Goal: Task Accomplishment & Management: Manage account settings

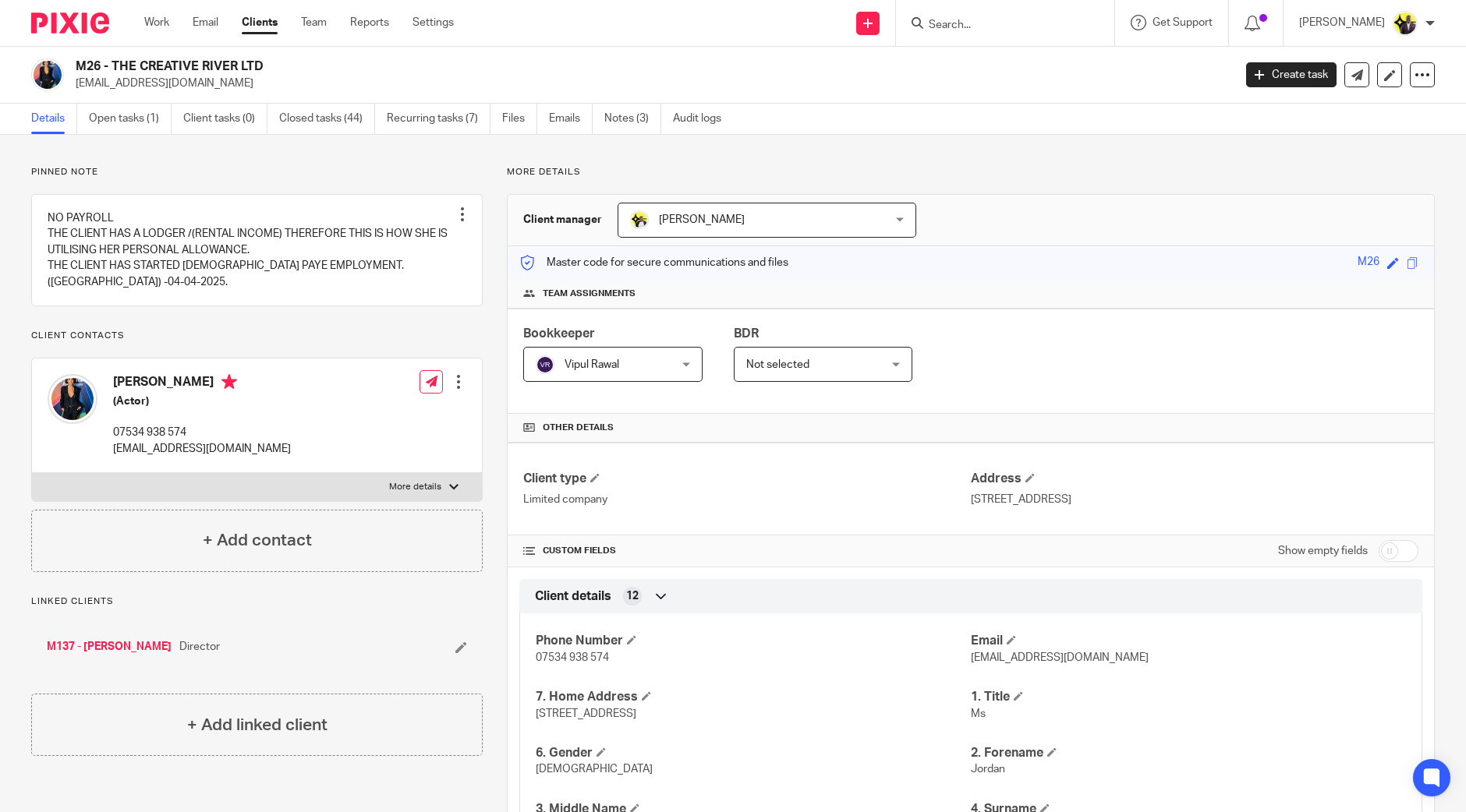
click at [172, 651] on link "M137 - [PERSON_NAME]" at bounding box center [109, 647] width 125 height 16
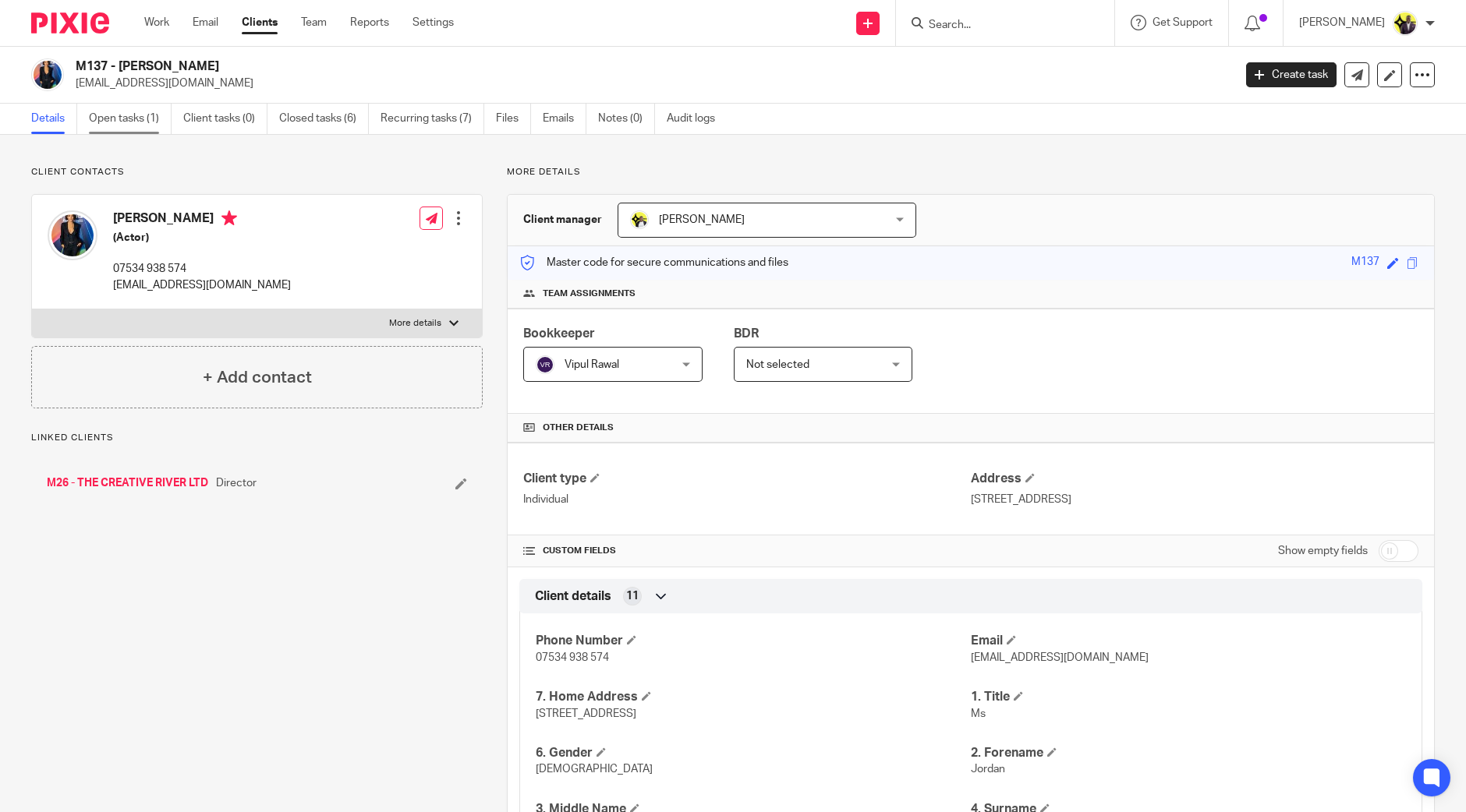
click at [131, 125] on link "Open tasks (1)" at bounding box center [130, 119] width 83 height 30
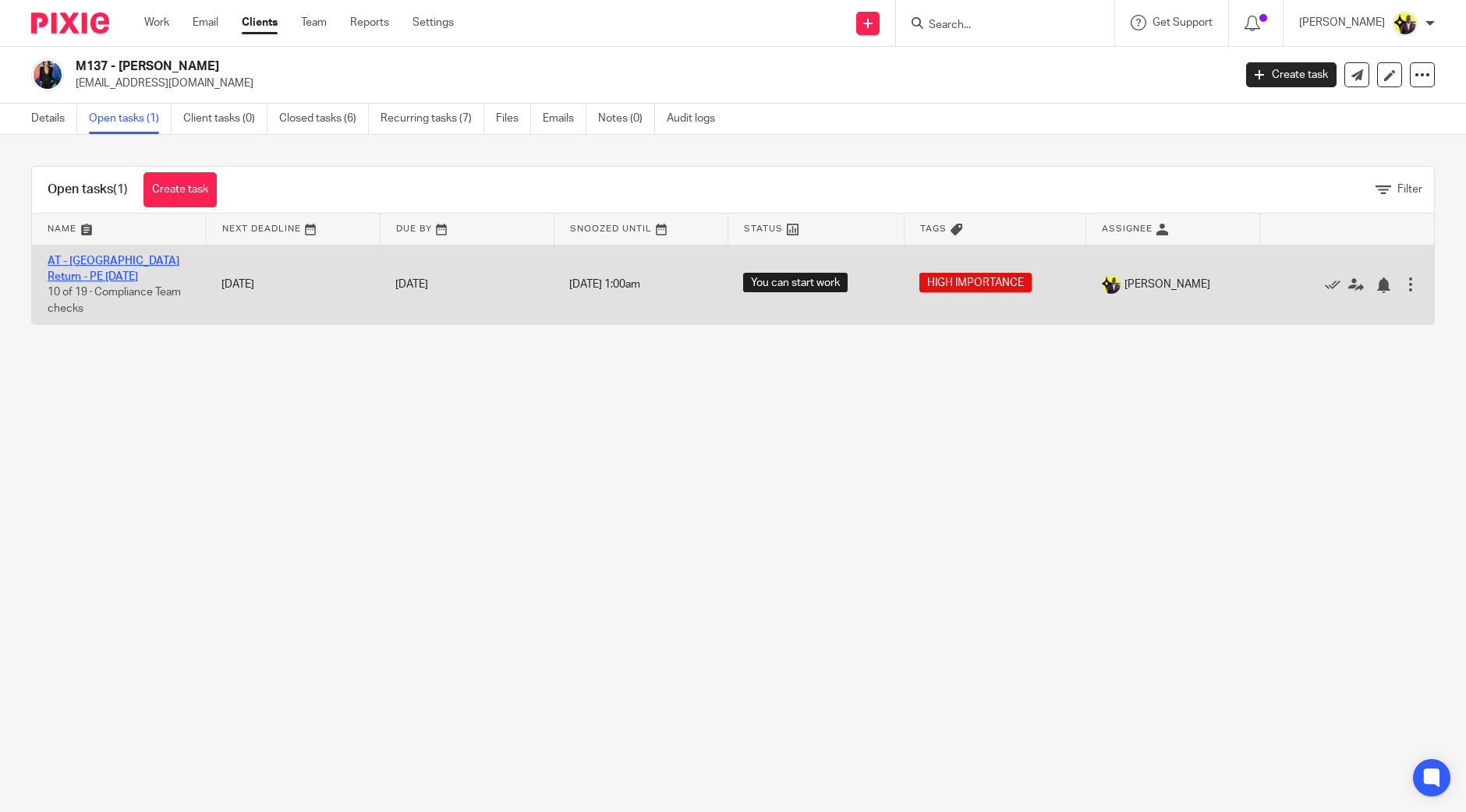
click at [106, 255] on link "AT - [GEOGRAPHIC_DATA] Return - PE [DATE]" at bounding box center [114, 268] width 132 height 27
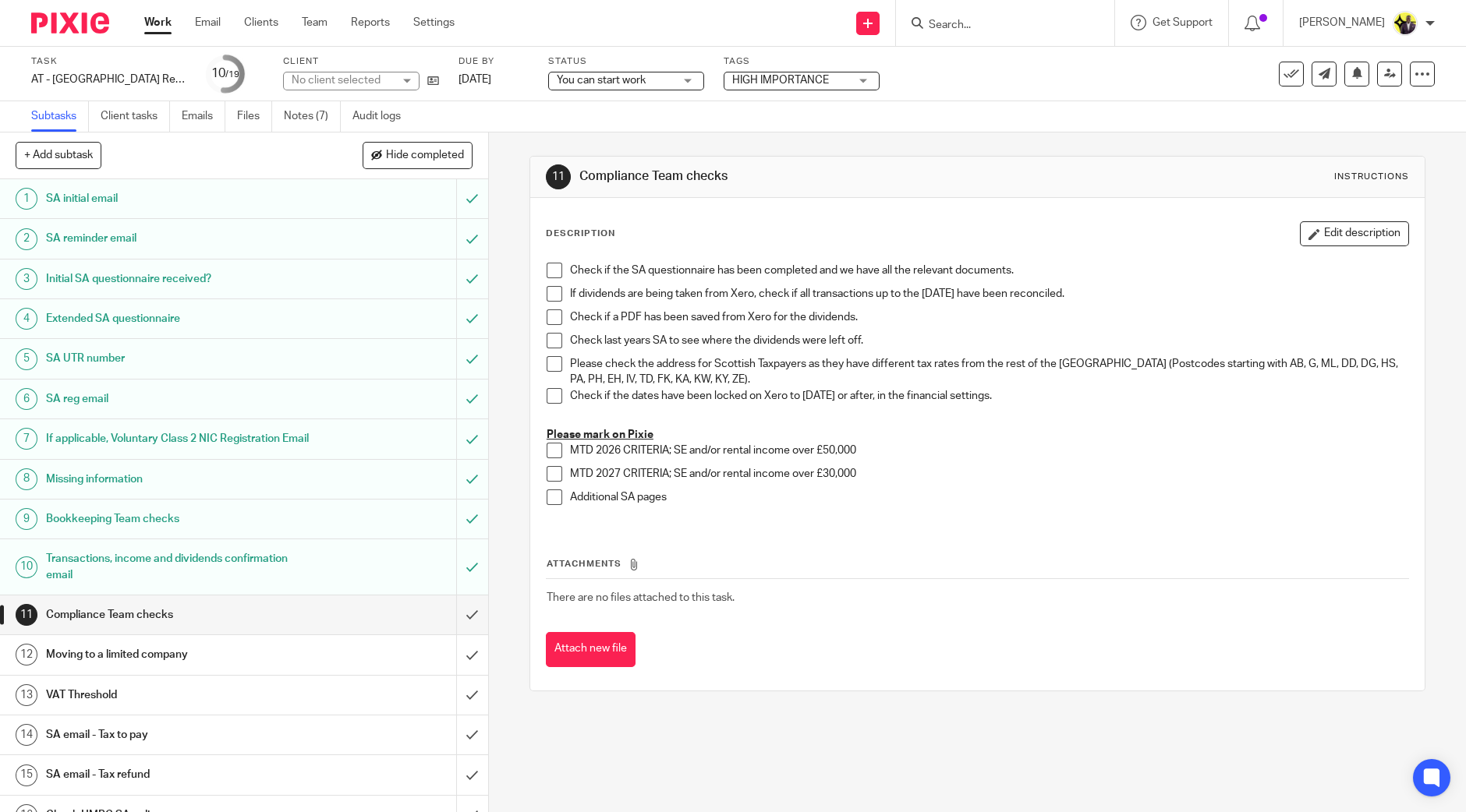
click at [650, 84] on span "You can start work" at bounding box center [615, 81] width 117 height 16
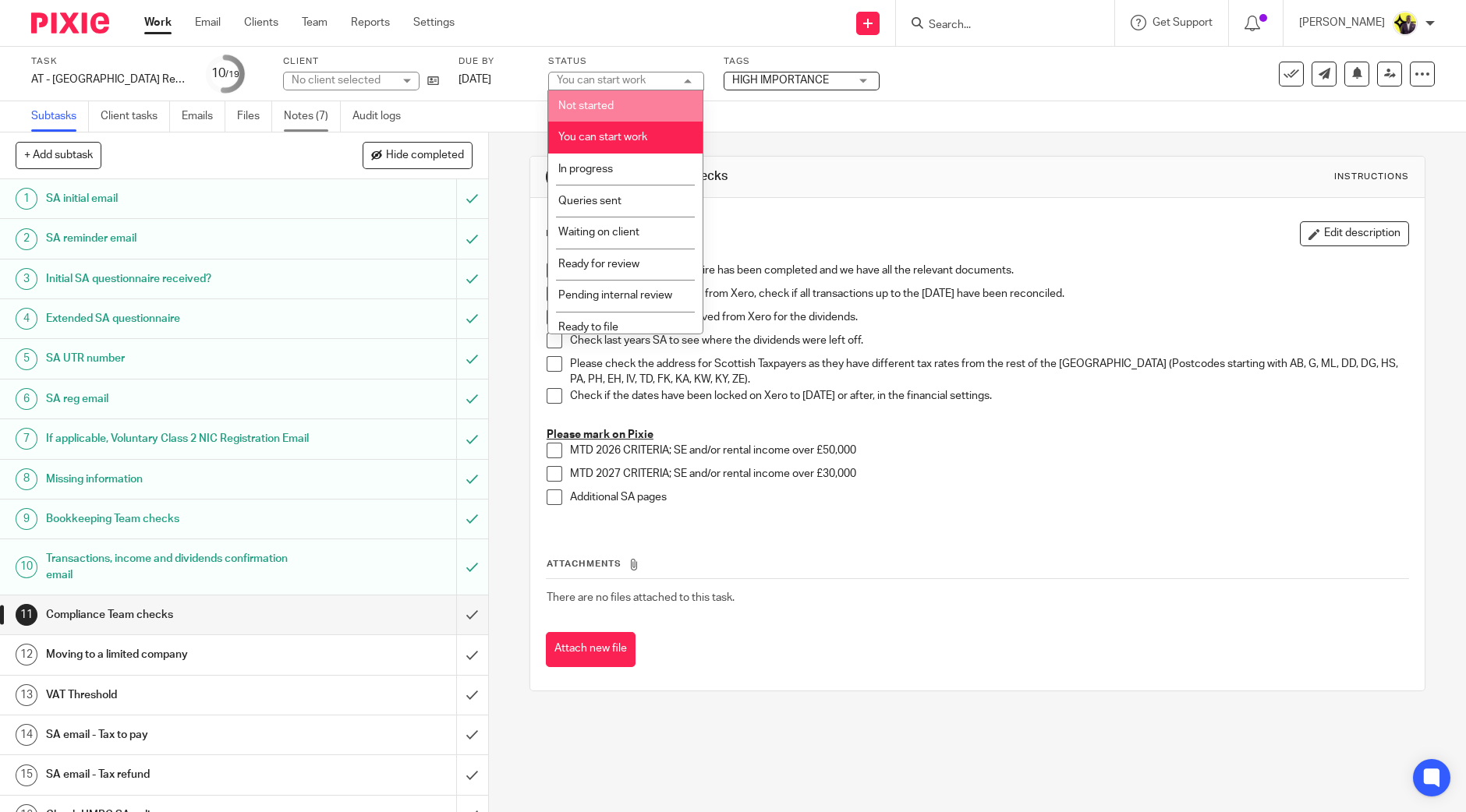
click at [908, 112] on div "Subtasks Client tasks Emails Files Notes (7) Audit logs" at bounding box center [733, 117] width 1466 height 31
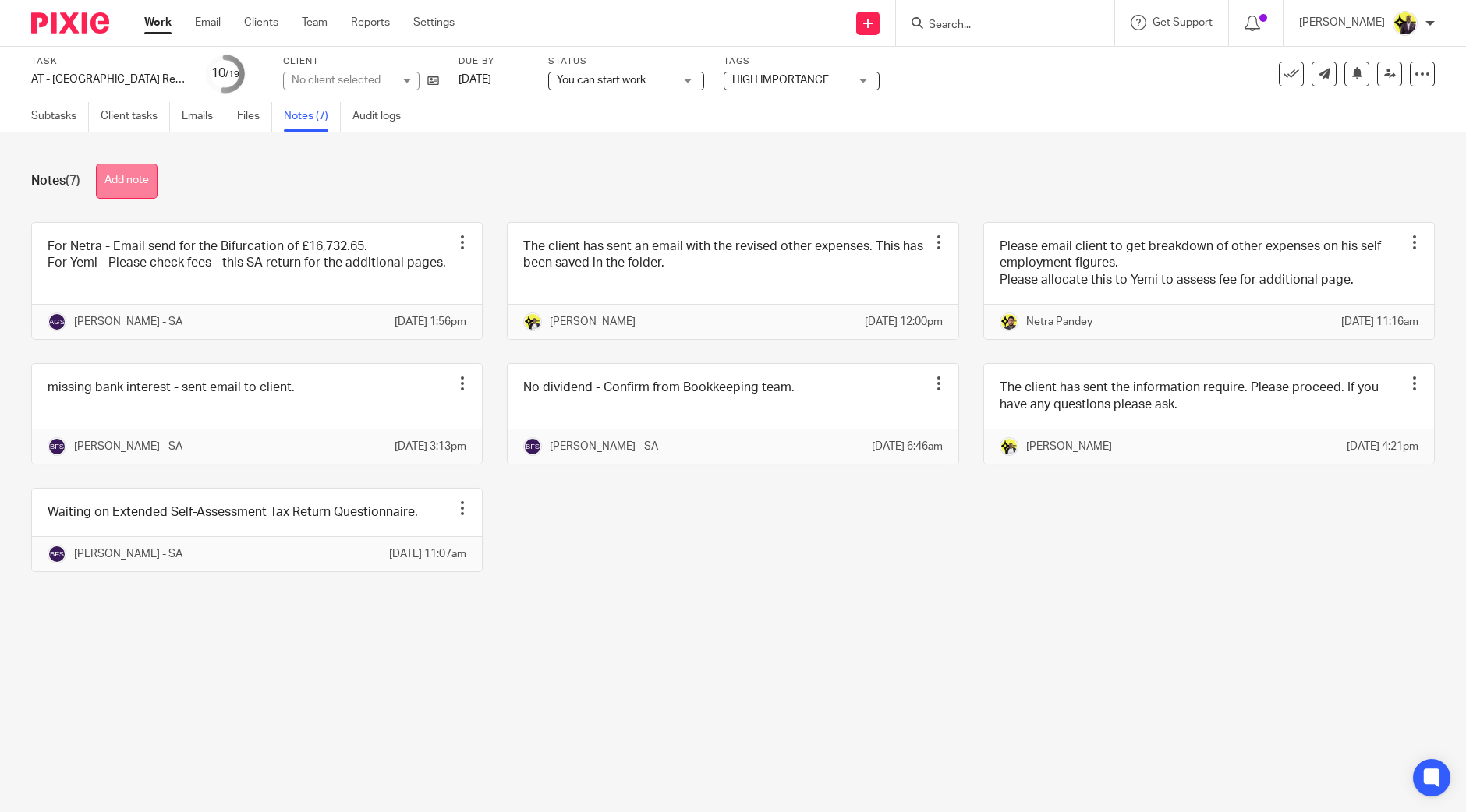
click at [145, 176] on button "Add note" at bounding box center [127, 181] width 62 height 35
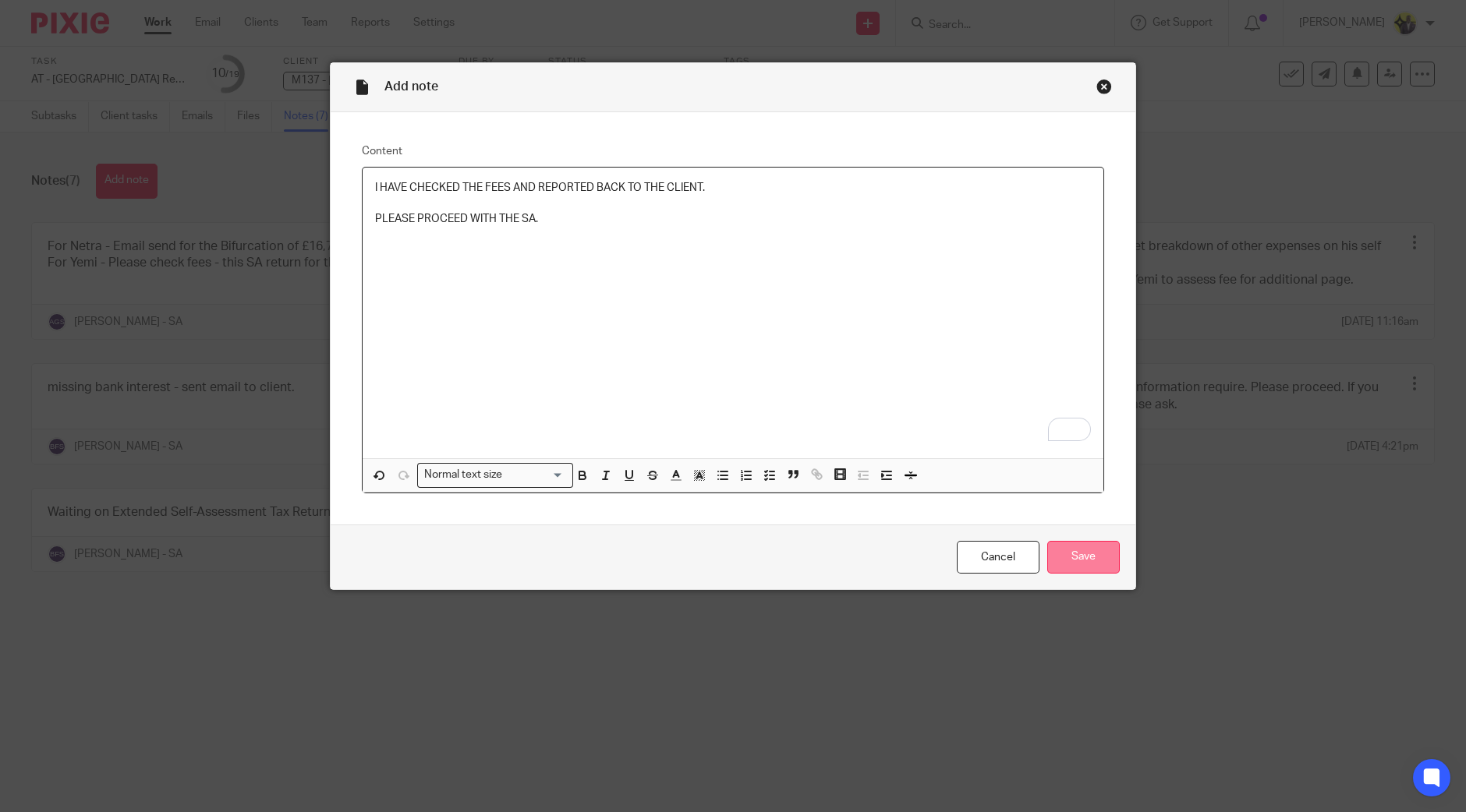
click at [1082, 565] on input "Save" at bounding box center [1083, 558] width 73 height 34
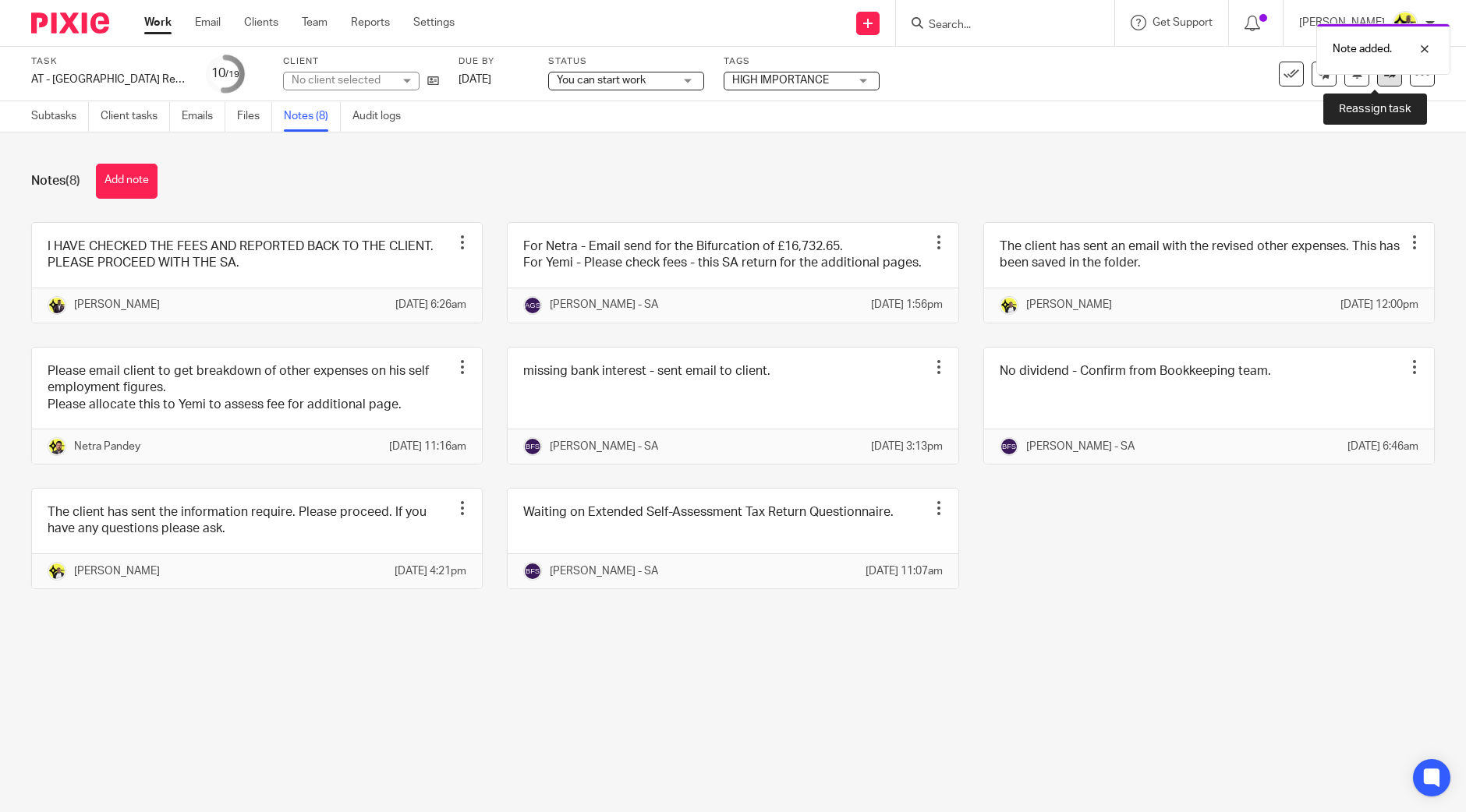
click at [1376, 85] on link at bounding box center [1388, 74] width 25 height 25
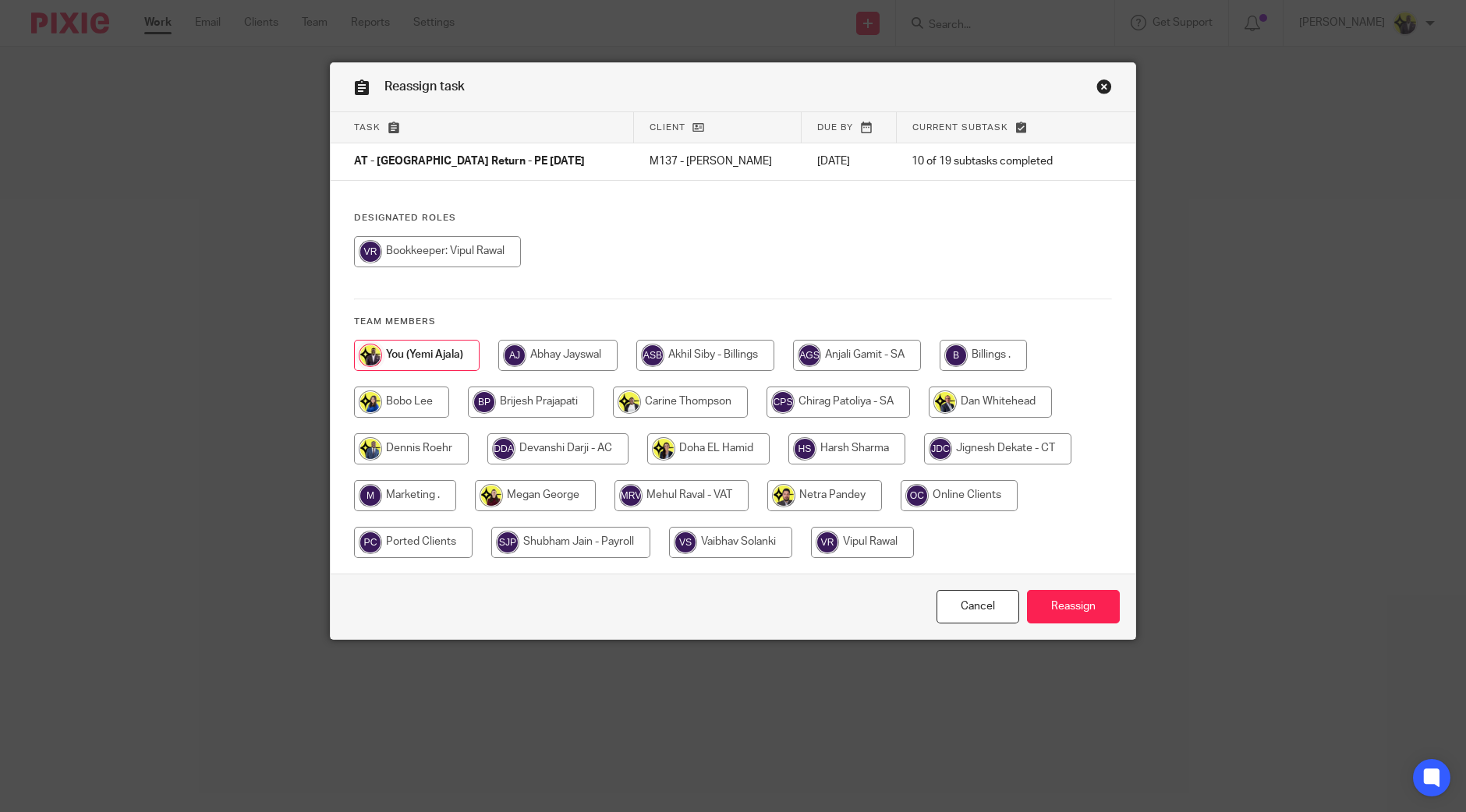
click at [863, 340] on input "radio" at bounding box center [856, 355] width 128 height 31
radio input "true"
click at [1056, 600] on input "Reassign" at bounding box center [1073, 607] width 93 height 34
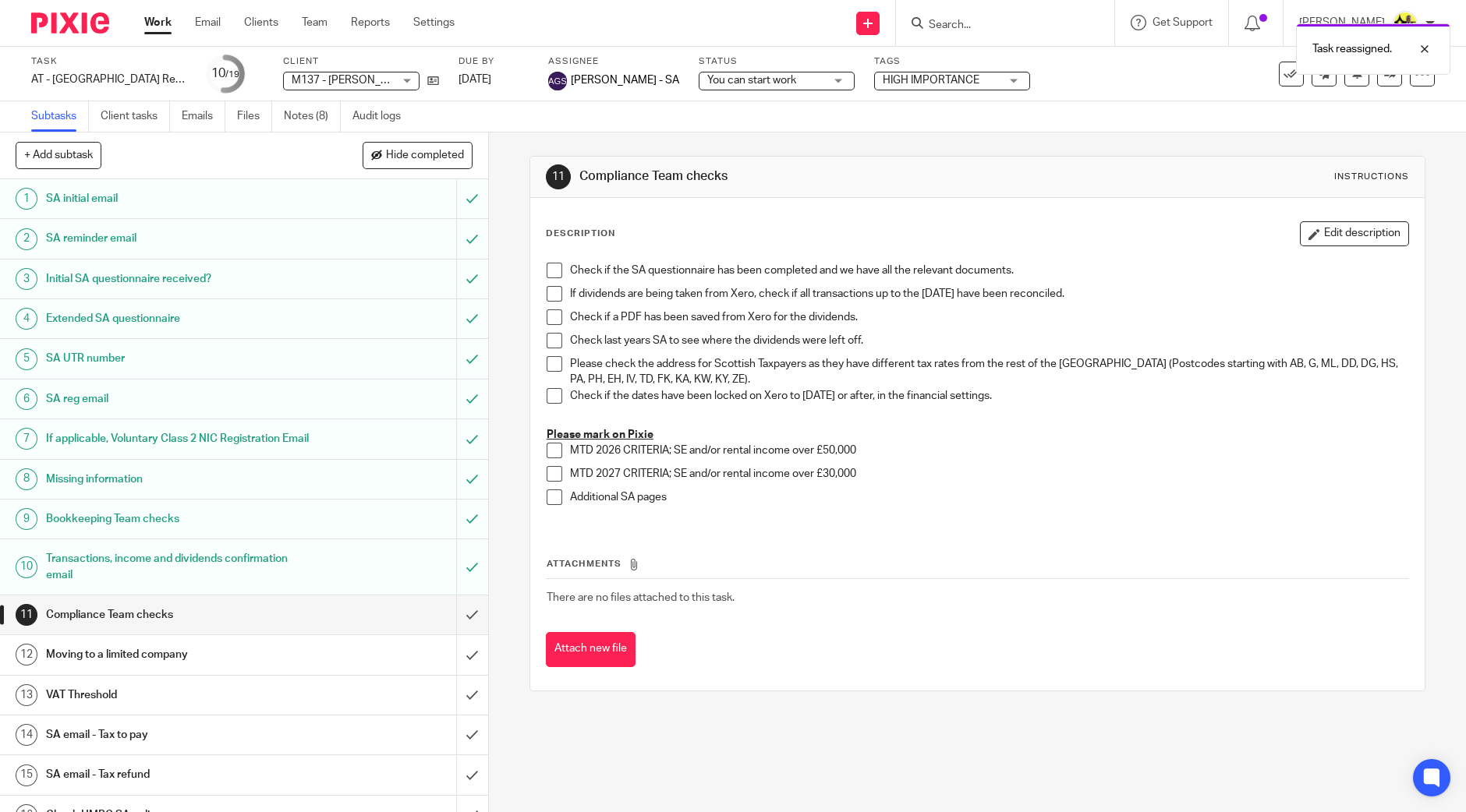
click at [1041, 29] on div "Task reassigned." at bounding box center [1091, 45] width 718 height 59
click at [971, 22] on input "Search" at bounding box center [997, 26] width 141 height 14
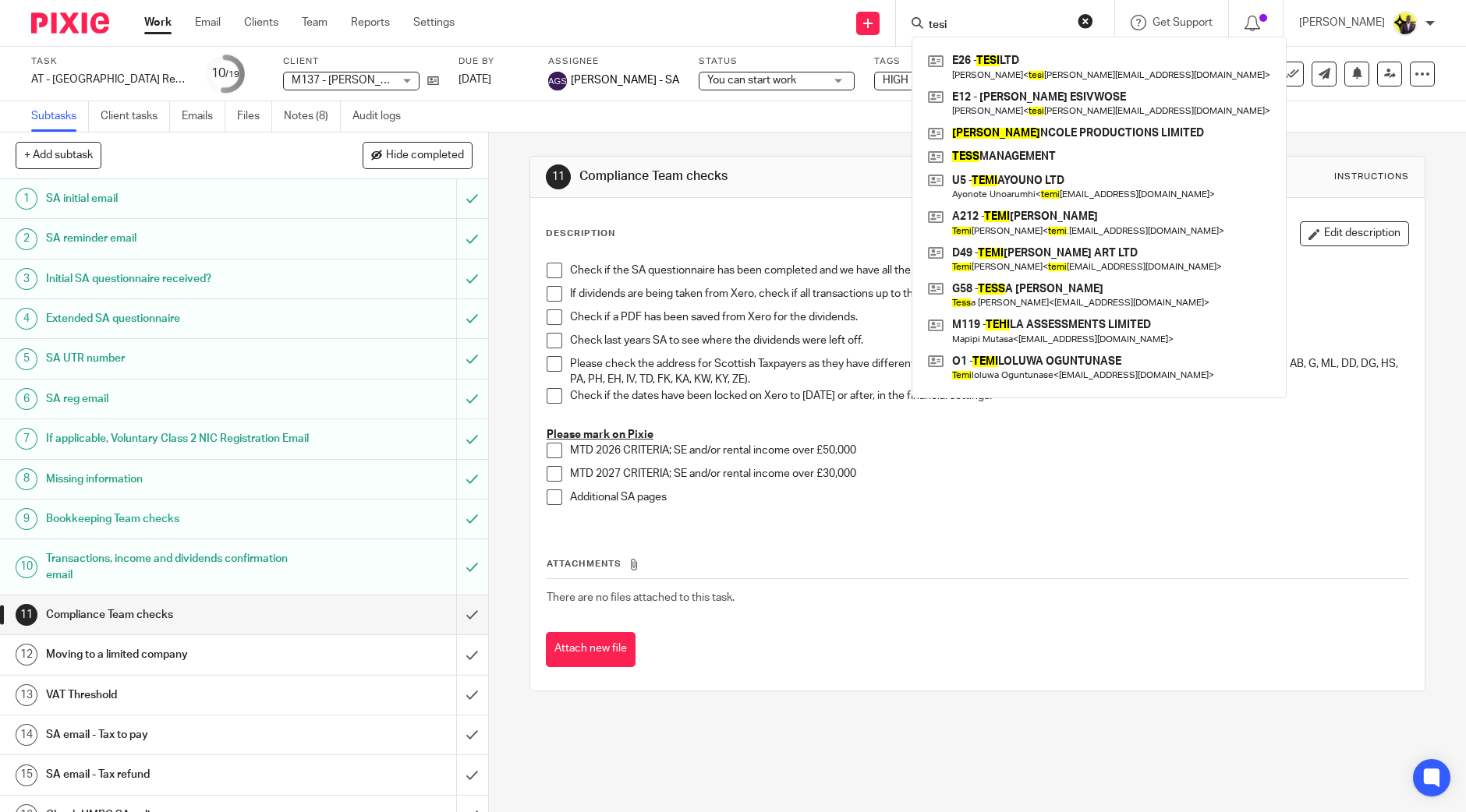
type input "tesi"
click at [792, 79] on span "You can start work" at bounding box center [764, 81] width 117 height 16
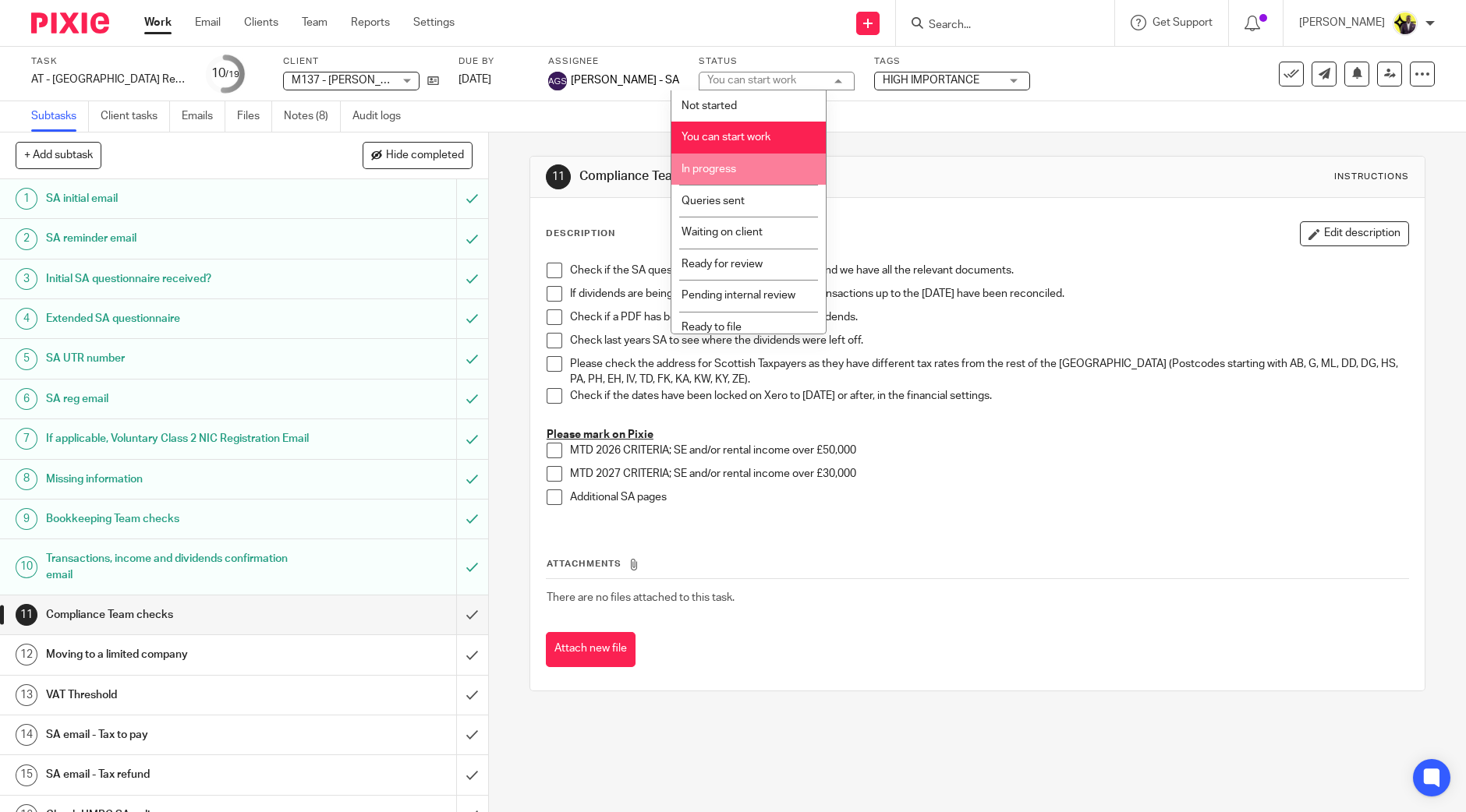
click at [740, 170] on li "In progress" at bounding box center [748, 170] width 155 height 32
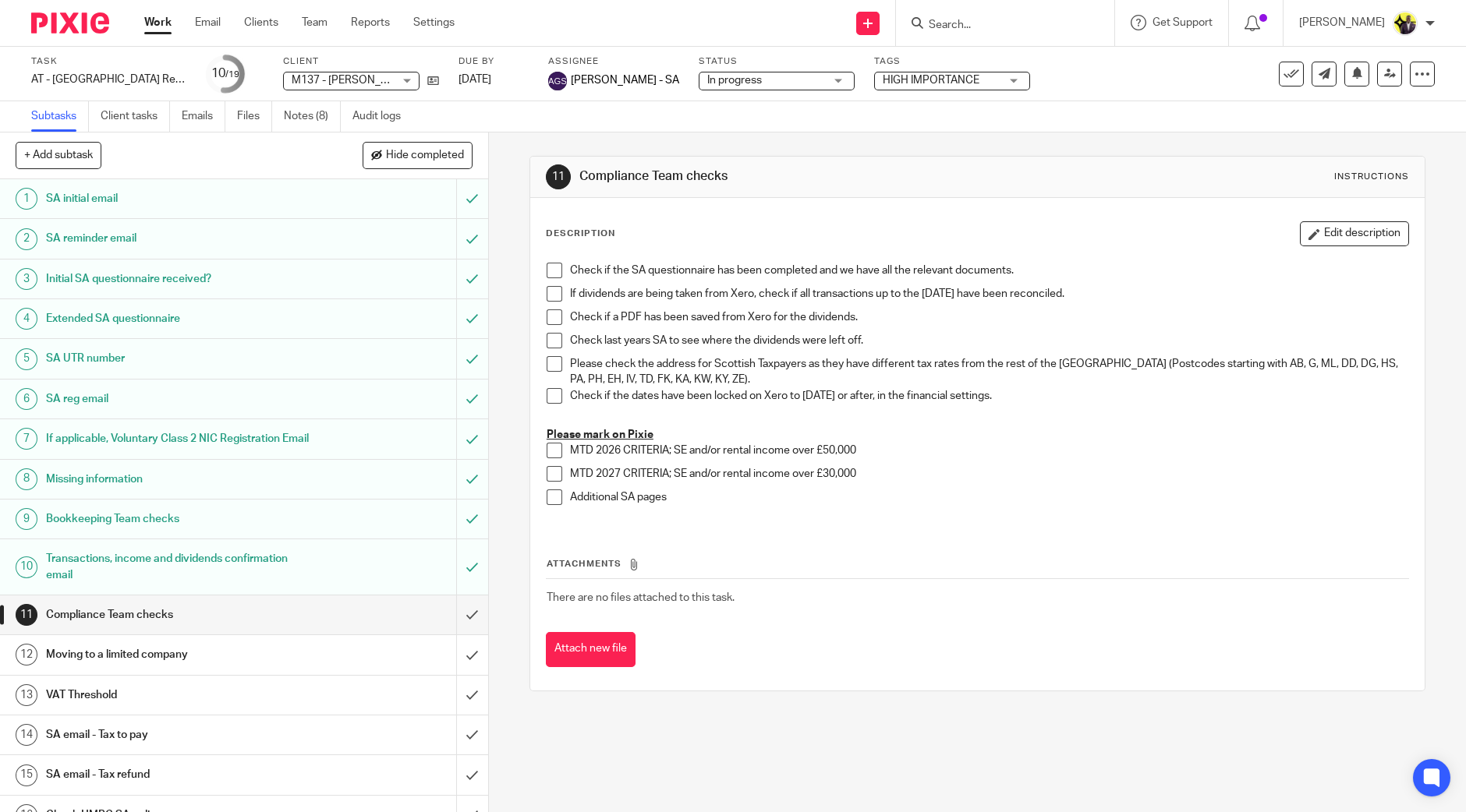
click at [999, 22] on input "Search" at bounding box center [997, 26] width 141 height 14
type input "n"
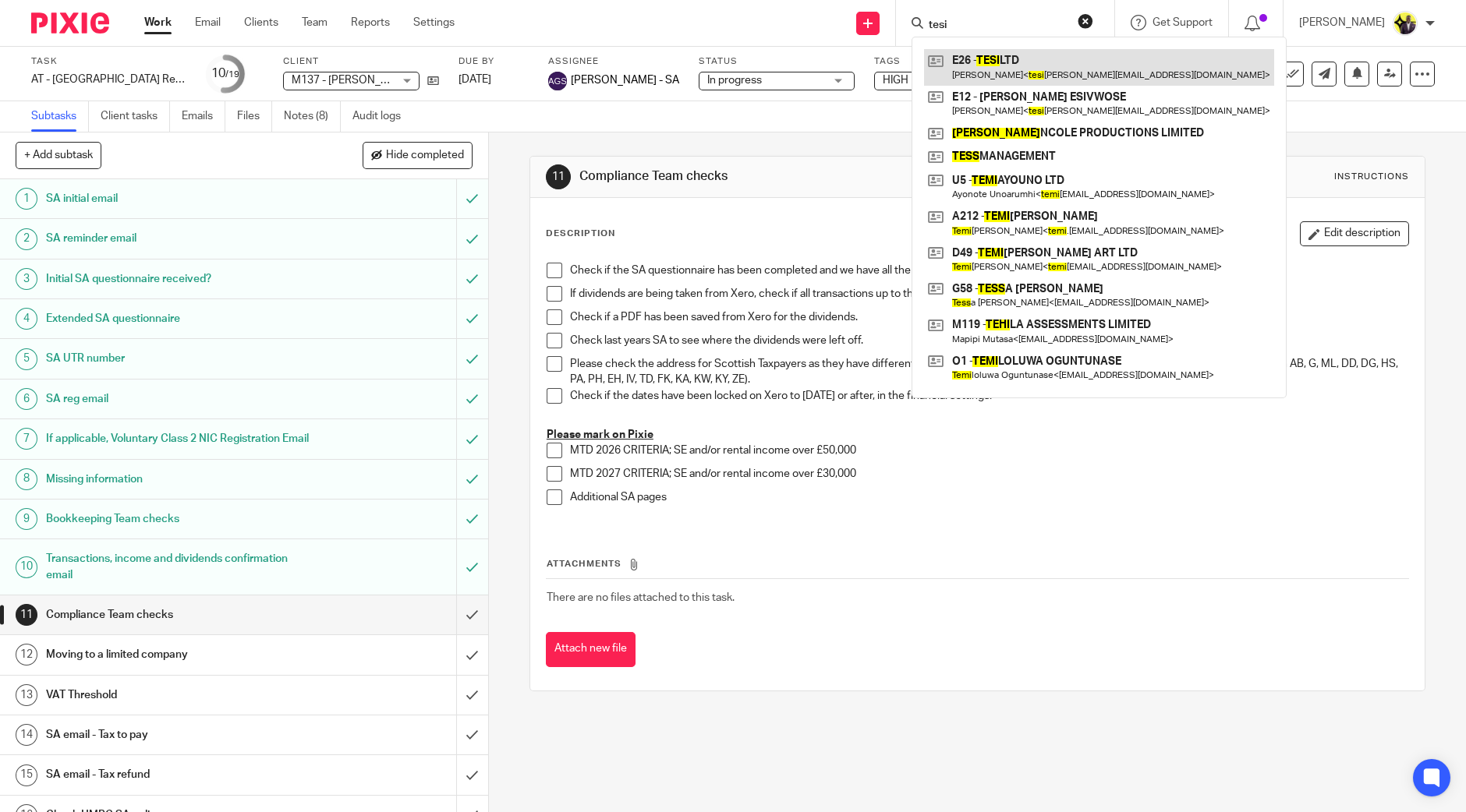
type input "tesi"
click at [1037, 60] on link at bounding box center [1099, 67] width 350 height 36
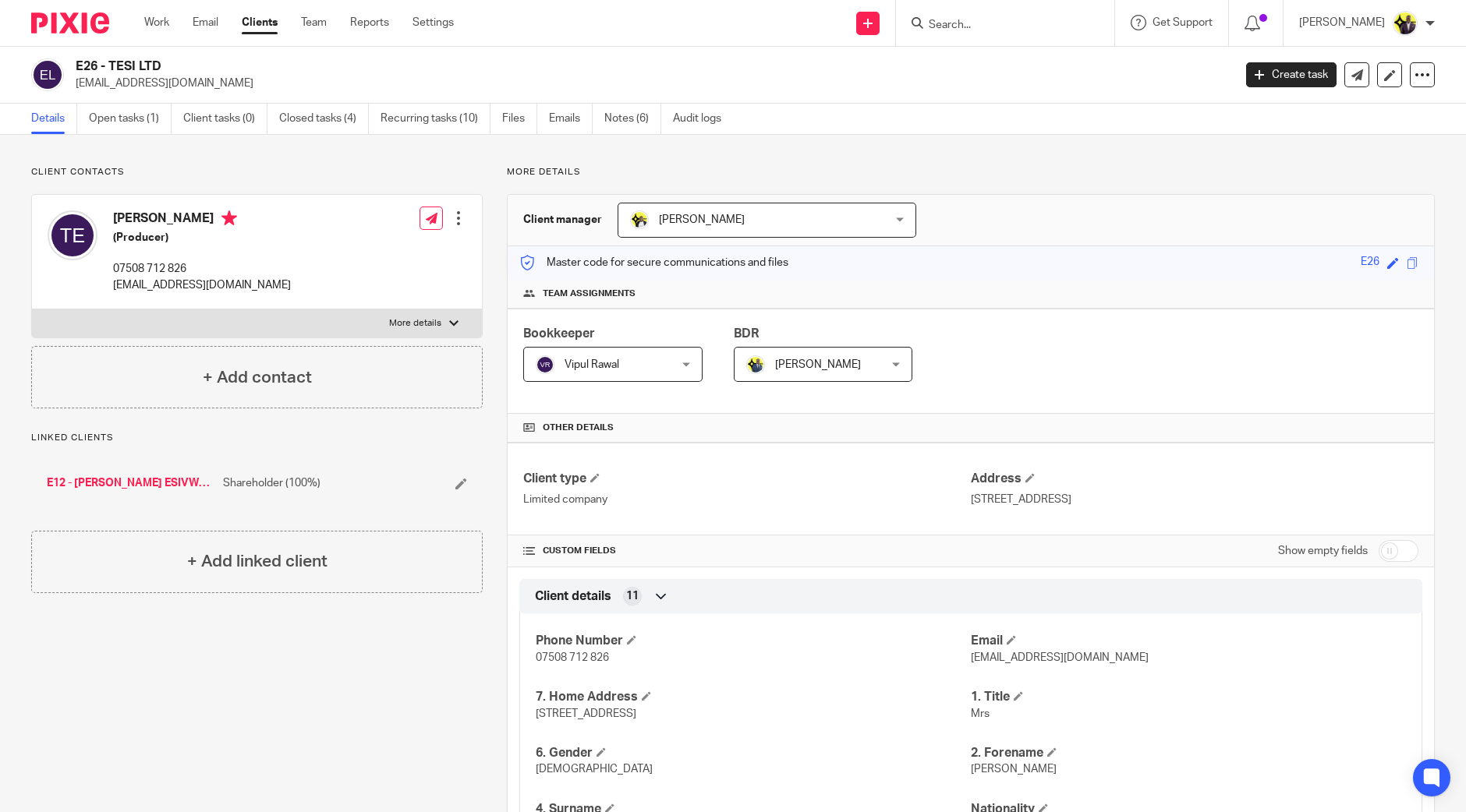
click at [1010, 24] on input "Search" at bounding box center [997, 26] width 141 height 14
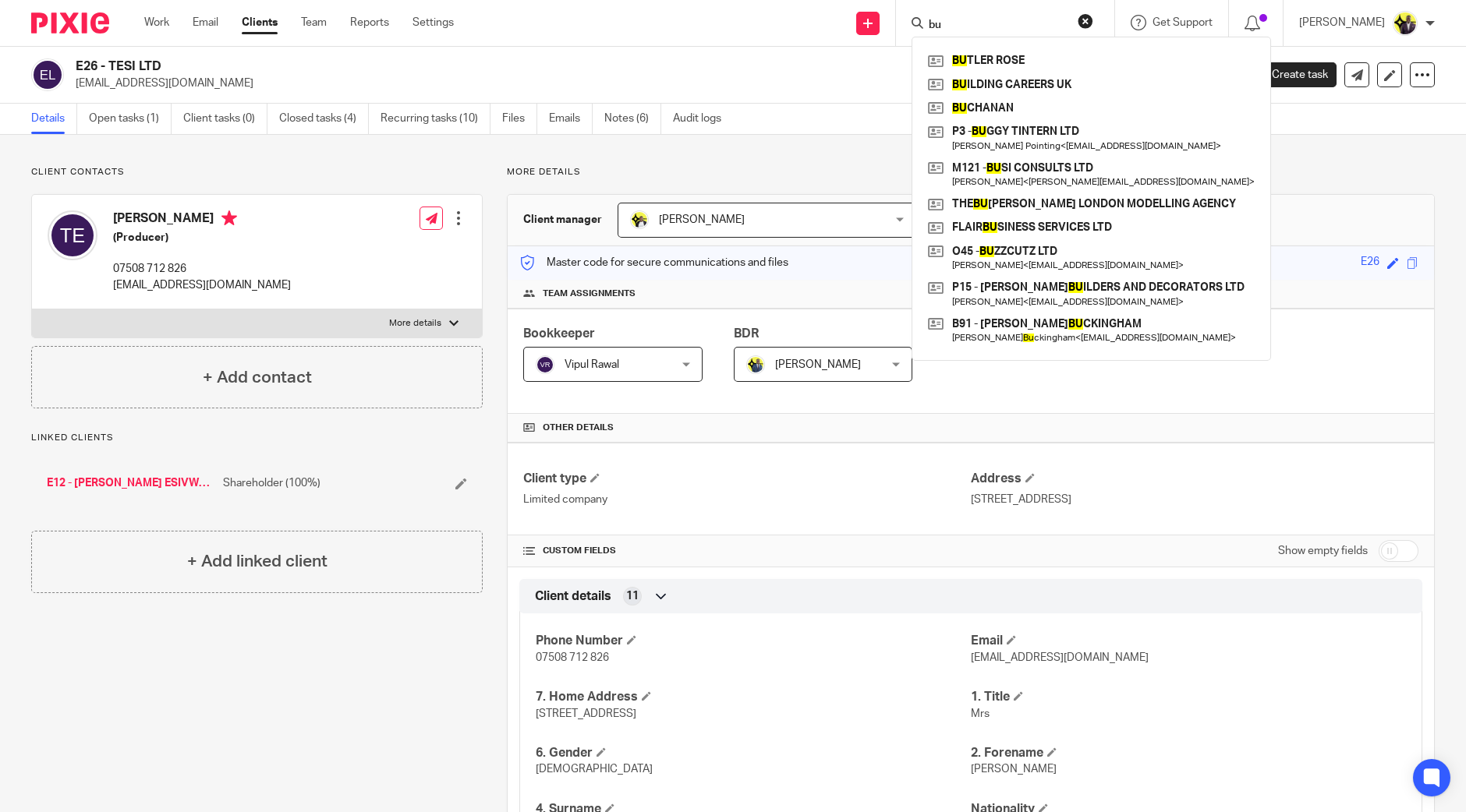
type input "b"
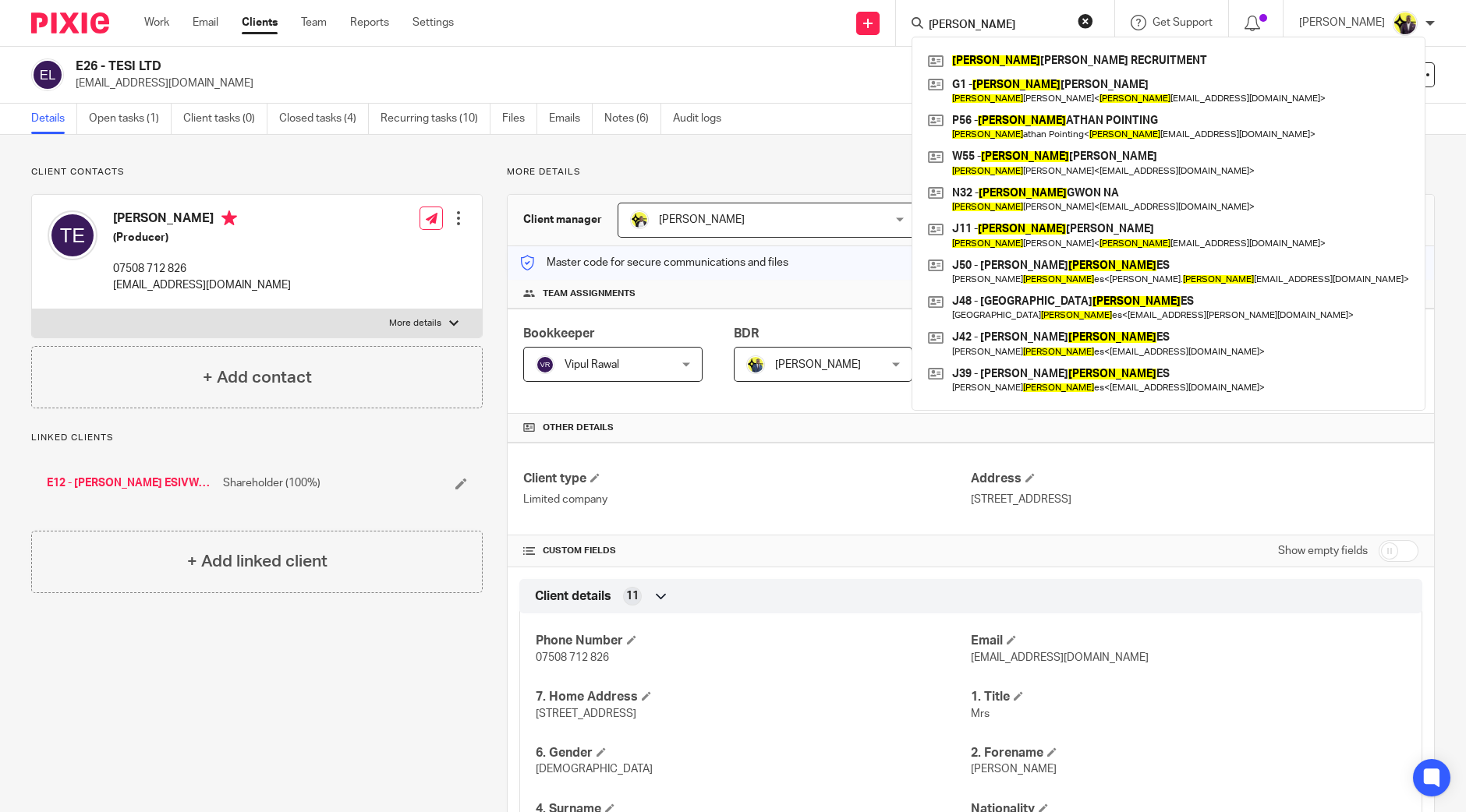
type input "[PERSON_NAME]"
